Goal: Task Accomplishment & Management: Use online tool/utility

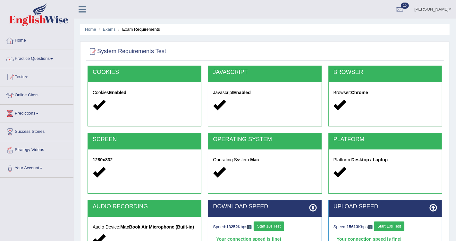
click at [20, 38] on link "Home" at bounding box center [36, 40] width 73 height 16
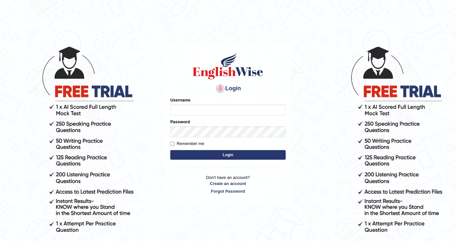
type input "Chetna09"
click at [193, 156] on button "Login" at bounding box center [227, 155] width 115 height 10
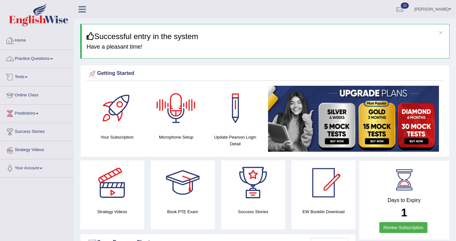
click at [26, 37] on link "Home" at bounding box center [36, 40] width 73 height 16
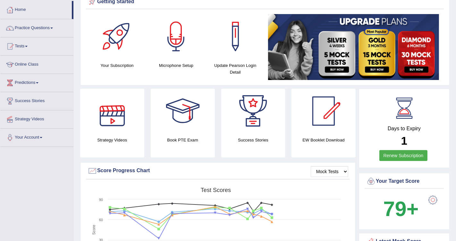
scroll to position [23, 0]
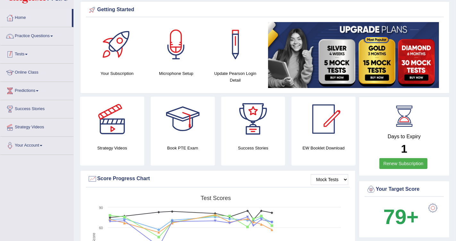
click at [40, 37] on link "Practice Questions" at bounding box center [36, 35] width 73 height 16
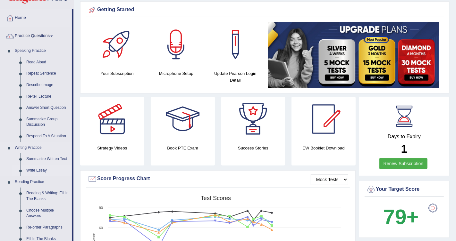
click at [36, 172] on link "Write Essay" at bounding box center [47, 171] width 48 height 12
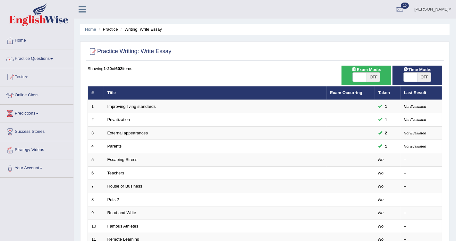
click at [380, 77] on div "ON OFF" at bounding box center [365, 77] width 43 height 10
click at [375, 77] on span "OFF" at bounding box center [373, 77] width 14 height 9
checkbox input "true"
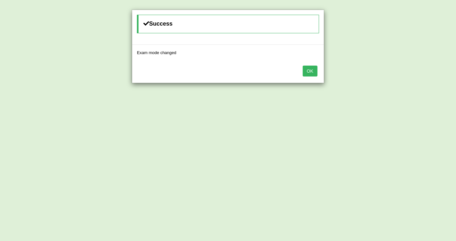
click at [311, 71] on button "OK" at bounding box center [309, 71] width 15 height 11
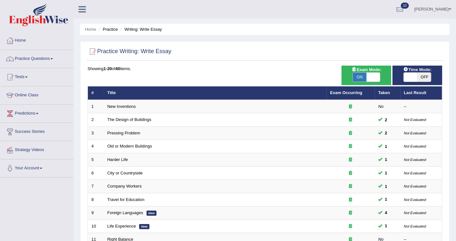
click at [421, 79] on span "OFF" at bounding box center [424, 77] width 14 height 9
checkbox input "true"
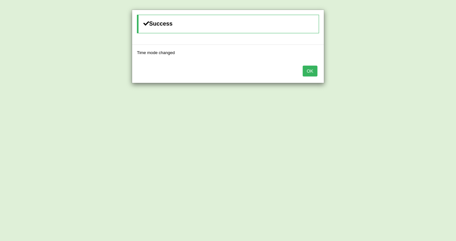
click at [311, 67] on button "OK" at bounding box center [309, 71] width 15 height 11
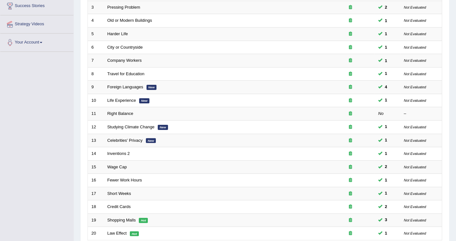
scroll to position [179, 0]
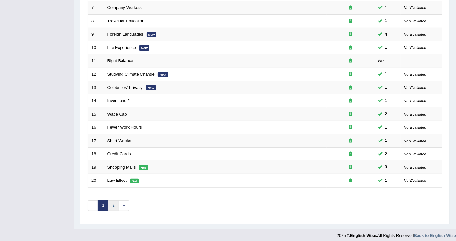
click at [114, 201] on link "2" at bounding box center [113, 206] width 11 height 11
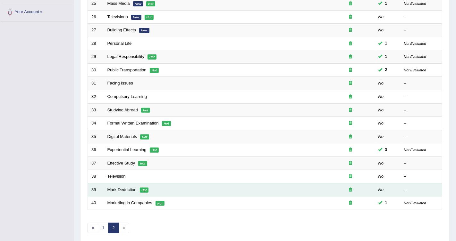
scroll to position [161, 0]
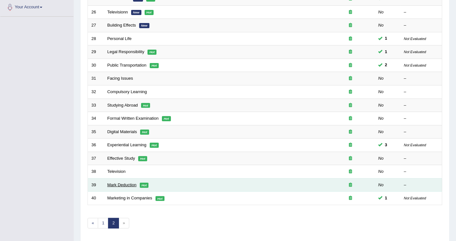
click at [136, 183] on link "Mark Deduction" at bounding box center [121, 185] width 29 height 5
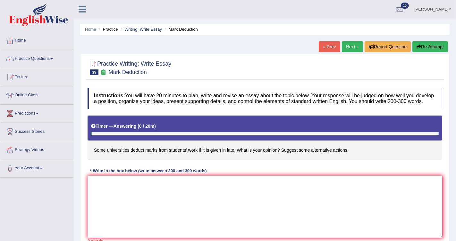
scroll to position [22, 0]
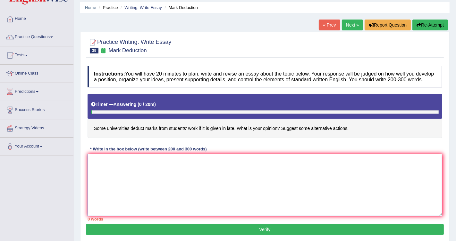
paste textarea "In [DATE] society, the increasing pressure of submitting assignments on time ha…"
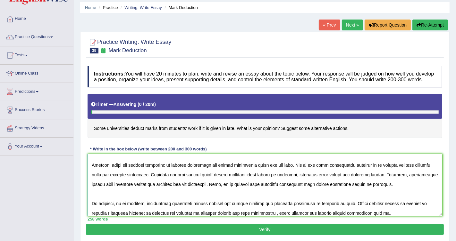
scroll to position [0, 0]
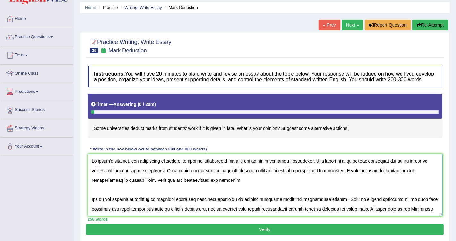
click at [93, 165] on textarea at bounding box center [264, 185] width 354 height 62
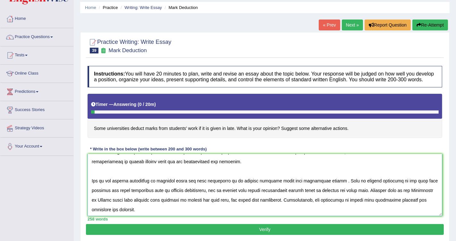
scroll to position [21, 0]
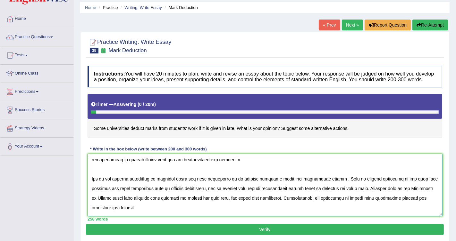
click at [233, 185] on textarea at bounding box center [264, 185] width 354 height 62
drag, startPoint x: 188, startPoint y: 194, endPoint x: 212, endPoint y: 195, distance: 24.4
click at [212, 195] on textarea at bounding box center [264, 185] width 354 height 62
click at [188, 194] on textarea at bounding box center [264, 185] width 354 height 62
drag, startPoint x: 189, startPoint y: 194, endPoint x: 213, endPoint y: 195, distance: 23.7
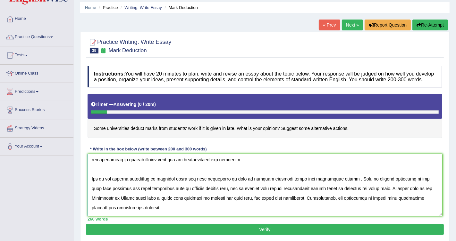
click at [213, 195] on textarea at bounding box center [264, 185] width 354 height 62
click at [236, 194] on textarea at bounding box center [264, 185] width 354 height 62
drag, startPoint x: 321, startPoint y: 194, endPoint x: 337, endPoint y: 195, distance: 16.7
click at [337, 195] on textarea at bounding box center [264, 185] width 354 height 62
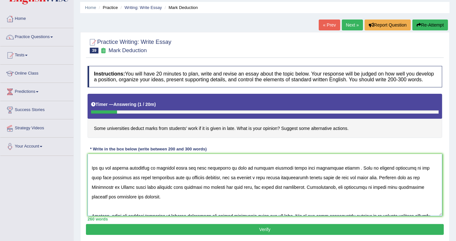
scroll to position [32, 0]
click at [158, 192] on textarea at bounding box center [264, 185] width 354 height 62
click at [219, 194] on textarea at bounding box center [264, 185] width 354 height 62
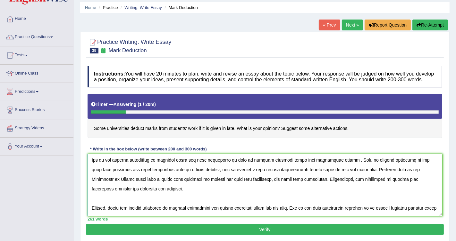
scroll to position [43, 0]
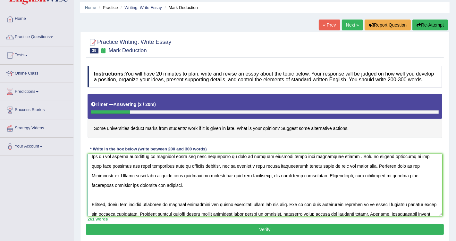
drag, startPoint x: 246, startPoint y: 181, endPoint x: 253, endPoint y: 182, distance: 6.7
click at [253, 182] on textarea at bounding box center [264, 185] width 354 height 62
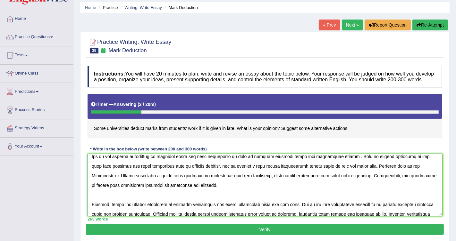
drag, startPoint x: 307, startPoint y: 183, endPoint x: 296, endPoint y: 182, distance: 10.9
click at [296, 182] on textarea at bounding box center [264, 185] width 354 height 62
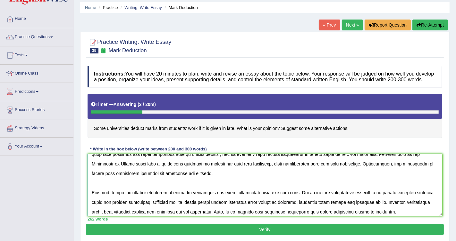
scroll to position [56, 0]
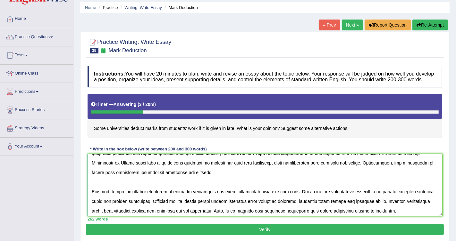
click at [106, 177] on textarea at bounding box center [264, 185] width 354 height 62
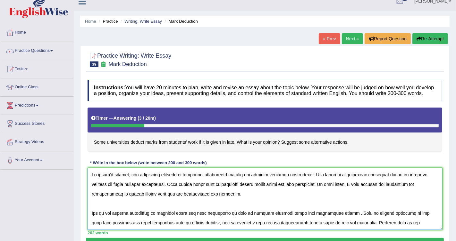
scroll to position [0, 0]
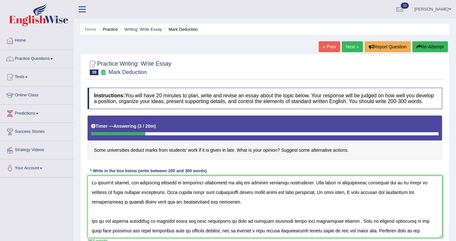
click at [196, 190] on textarea at bounding box center [264, 207] width 354 height 62
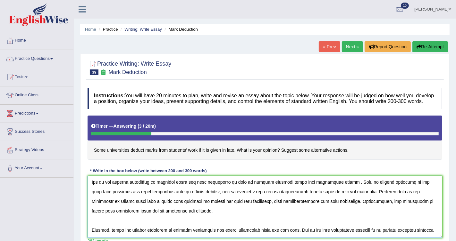
scroll to position [40, 0]
click at [222, 185] on textarea at bounding box center [264, 207] width 354 height 62
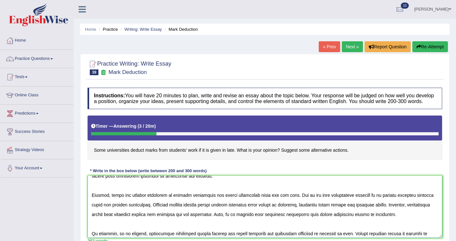
scroll to position [75, 0]
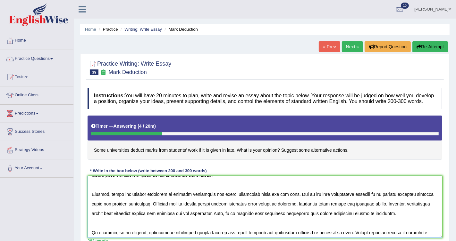
click at [250, 201] on textarea at bounding box center [264, 207] width 354 height 62
click at [228, 200] on textarea at bounding box center [264, 207] width 354 height 62
click at [252, 200] on textarea at bounding box center [264, 207] width 354 height 62
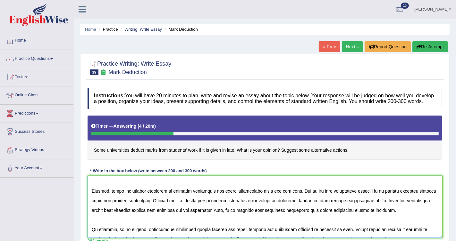
scroll to position [79, 0]
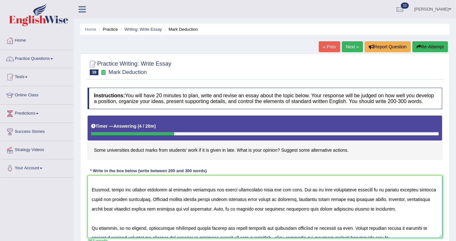
click at [102, 204] on textarea at bounding box center [264, 207] width 354 height 62
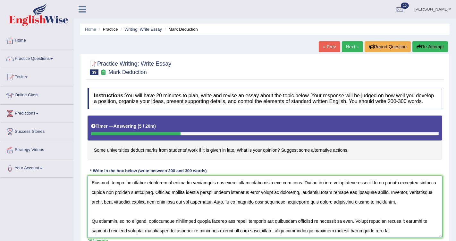
click at [117, 210] on textarea at bounding box center [264, 207] width 354 height 62
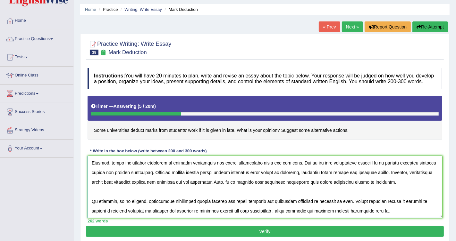
scroll to position [21, 0]
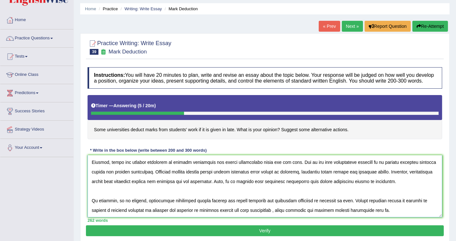
drag, startPoint x: 180, startPoint y: 186, endPoint x: 216, endPoint y: 189, distance: 35.7
click at [216, 189] on textarea at bounding box center [264, 186] width 354 height 62
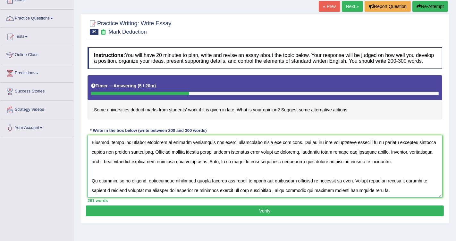
scroll to position [41, 0]
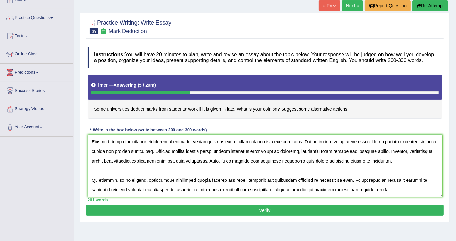
click at [190, 185] on textarea at bounding box center [264, 166] width 354 height 62
click at [210, 187] on textarea at bounding box center [264, 166] width 354 height 62
drag, startPoint x: 226, startPoint y: 185, endPoint x: 210, endPoint y: 185, distance: 16.0
click at [210, 185] on textarea at bounding box center [264, 166] width 354 height 62
drag, startPoint x: 220, startPoint y: 184, endPoint x: 272, endPoint y: 184, distance: 51.9
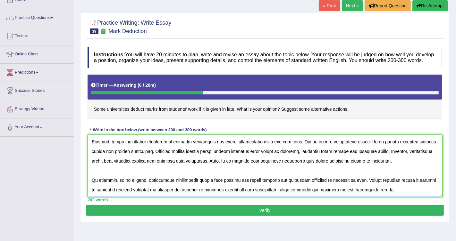
click at [272, 184] on textarea at bounding box center [264, 166] width 354 height 62
click at [362, 186] on textarea at bounding box center [264, 166] width 354 height 62
click at [252, 195] on textarea at bounding box center [264, 166] width 354 height 62
click at [264, 196] on textarea at bounding box center [264, 166] width 354 height 62
type textarea "In [DATE] society, the increasing pressure of submitting assignments on time ha…"
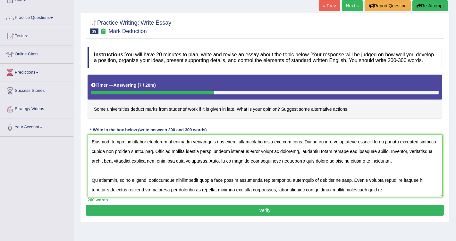
click at [360, 212] on button "Verify" at bounding box center [265, 210] width 358 height 11
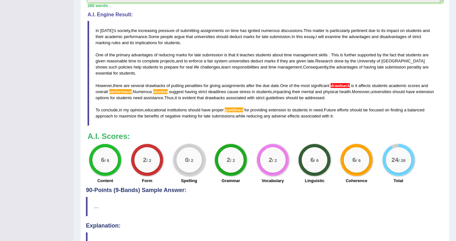
scroll to position [201, 0]
